Goal: Information Seeking & Learning: Learn about a topic

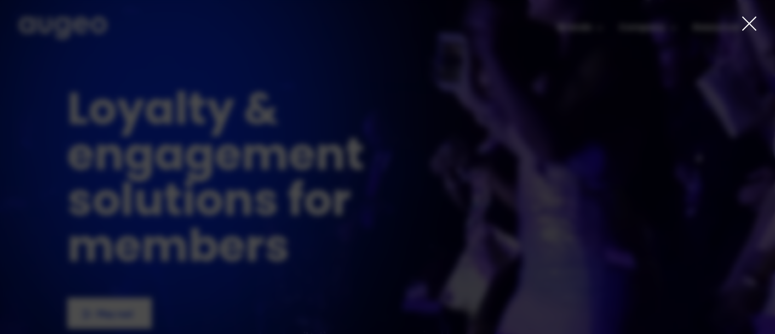
click at [752, 26] on icon at bounding box center [749, 23] width 13 height 13
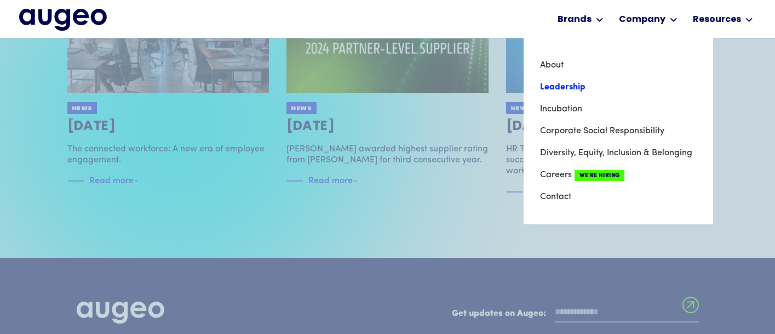
scroll to position [2264, 0]
click at [570, 89] on link "Leadership" at bounding box center [618, 87] width 157 height 22
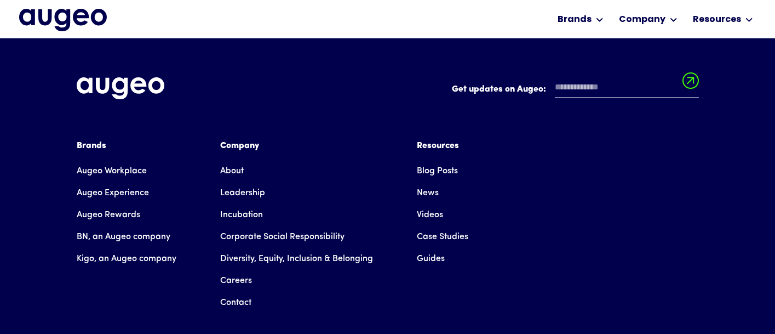
scroll to position [1637, 0]
click at [243, 270] on link "Careers" at bounding box center [236, 281] width 32 height 22
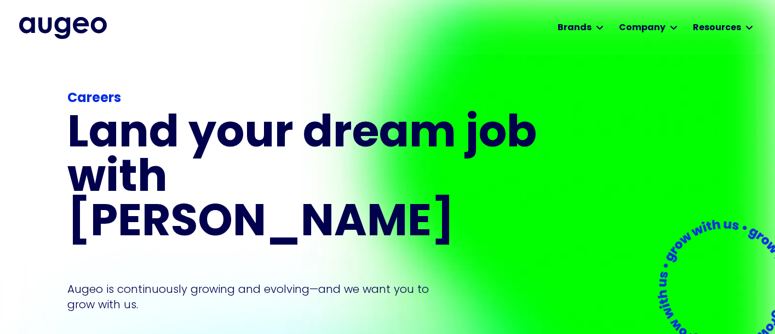
scroll to position [1, 0]
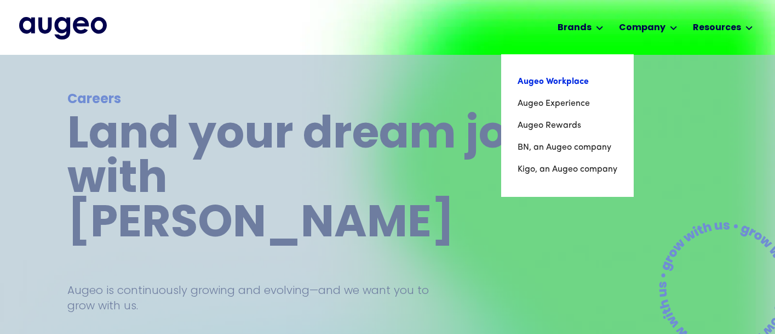
scroll to position [0, 0]
click at [567, 80] on link "Augeo Workplace" at bounding box center [568, 82] width 100 height 22
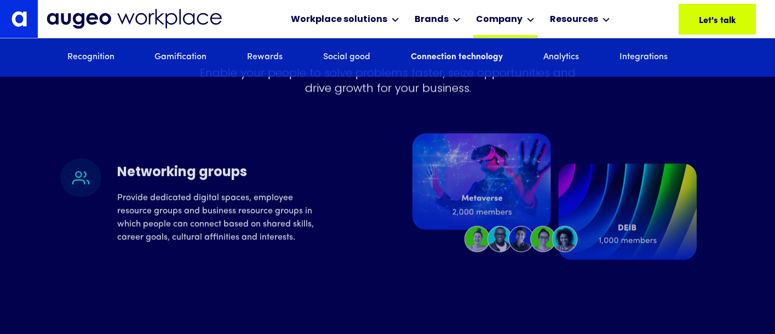
scroll to position [4294, 0]
